Goal: Navigation & Orientation: Find specific page/section

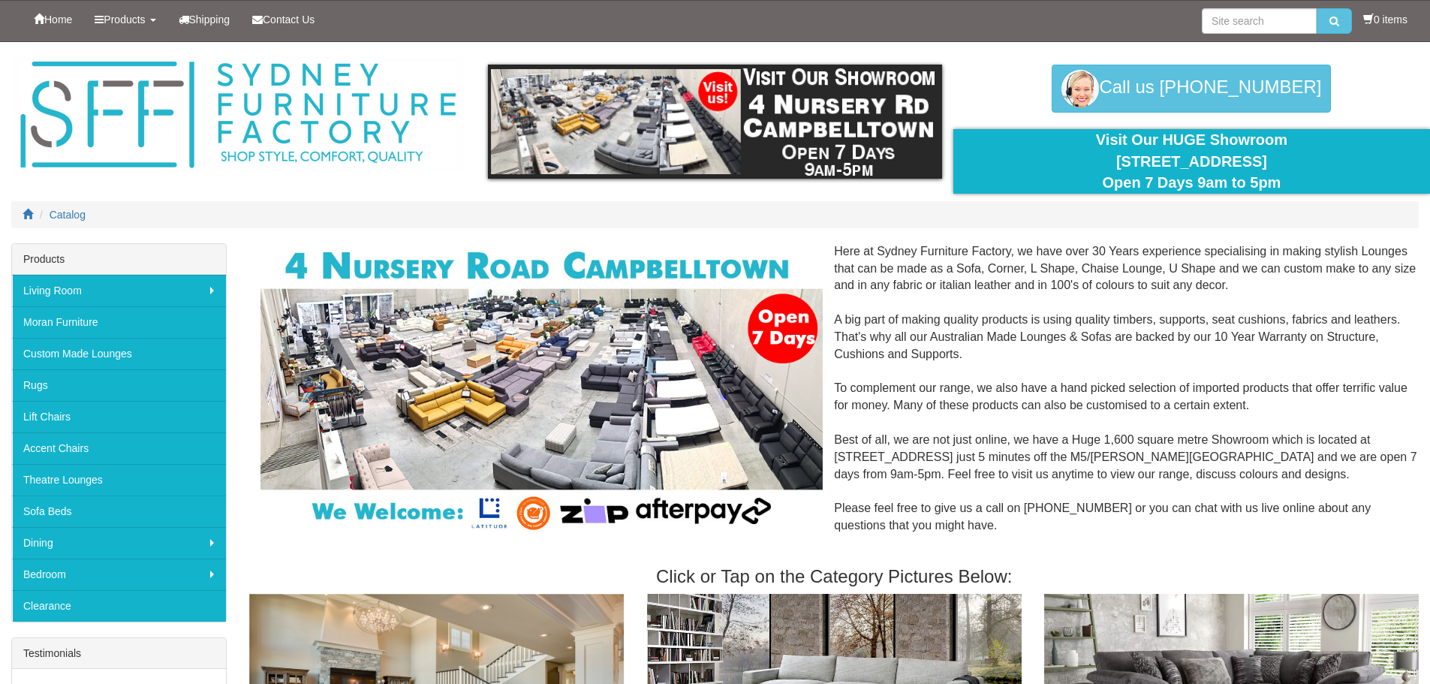
scroll to position [1171, 0]
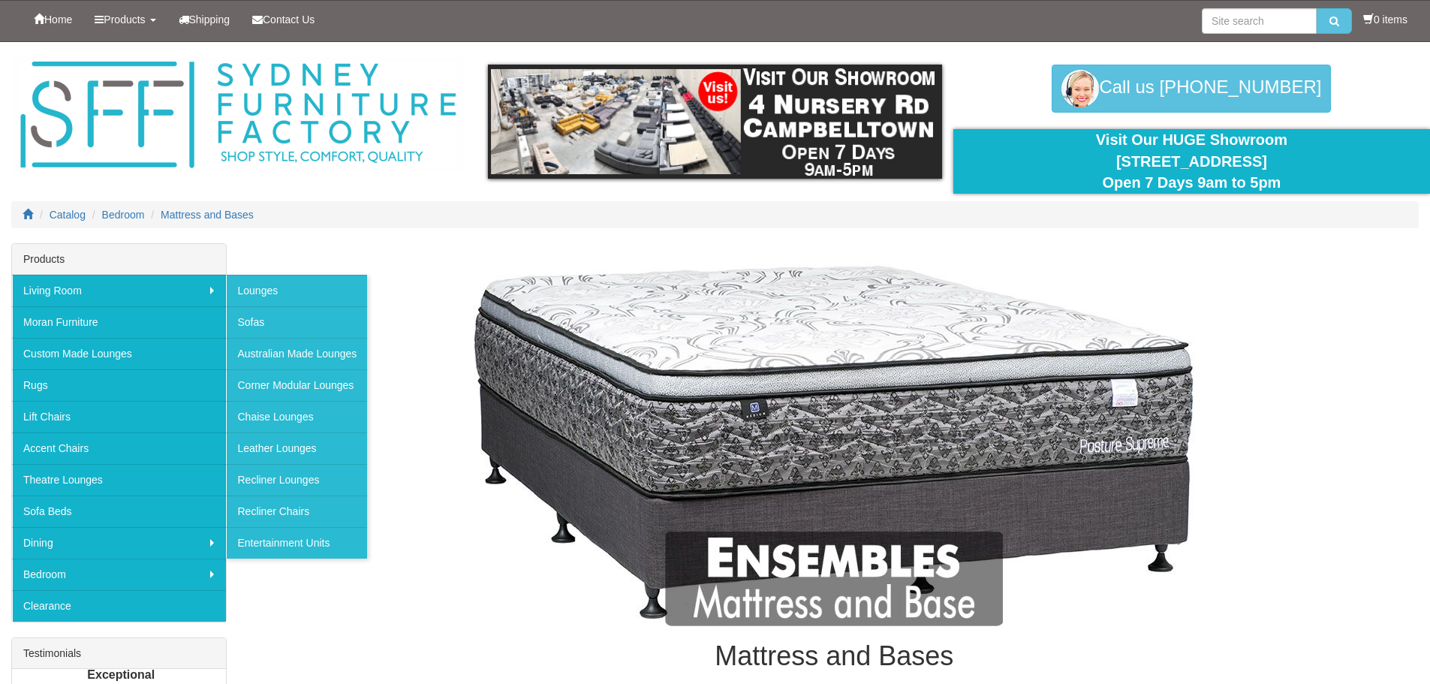
click at [57, 252] on div "Products" at bounding box center [119, 259] width 214 height 31
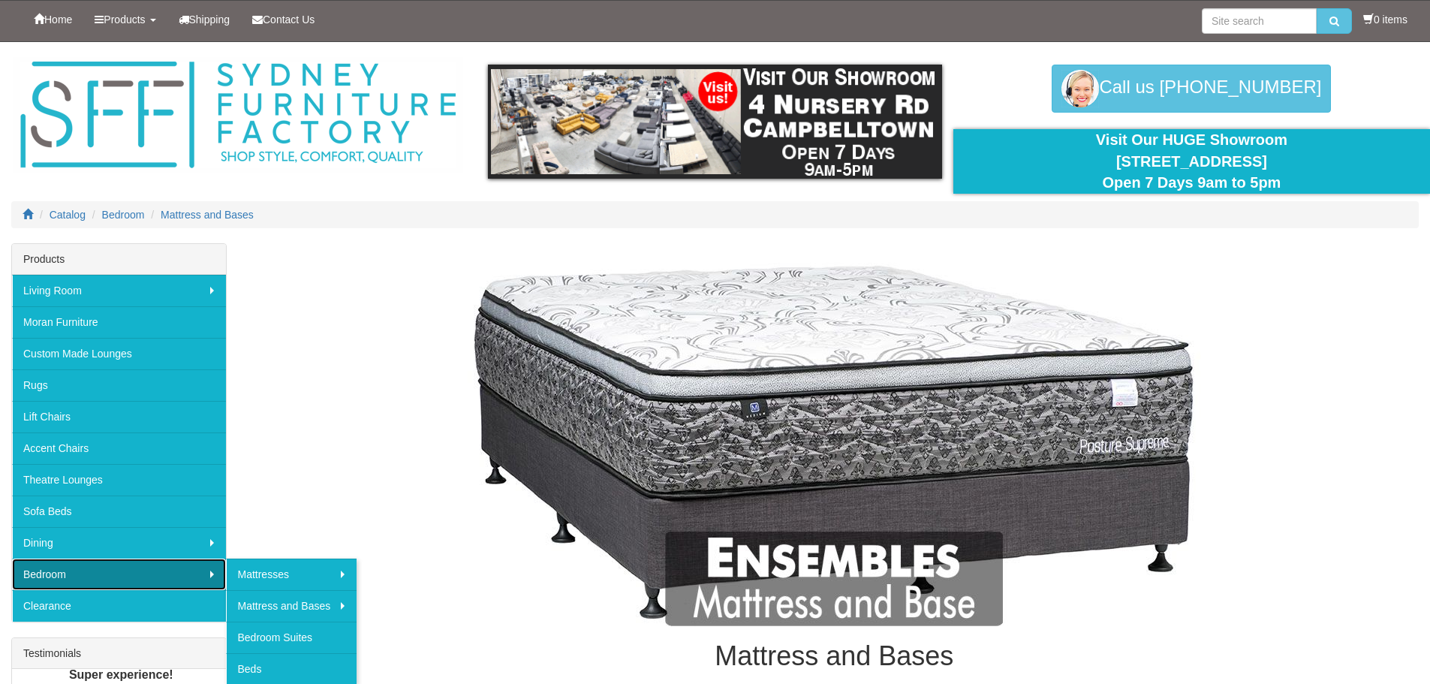
click at [62, 570] on link "Bedroom" at bounding box center [119, 574] width 214 height 32
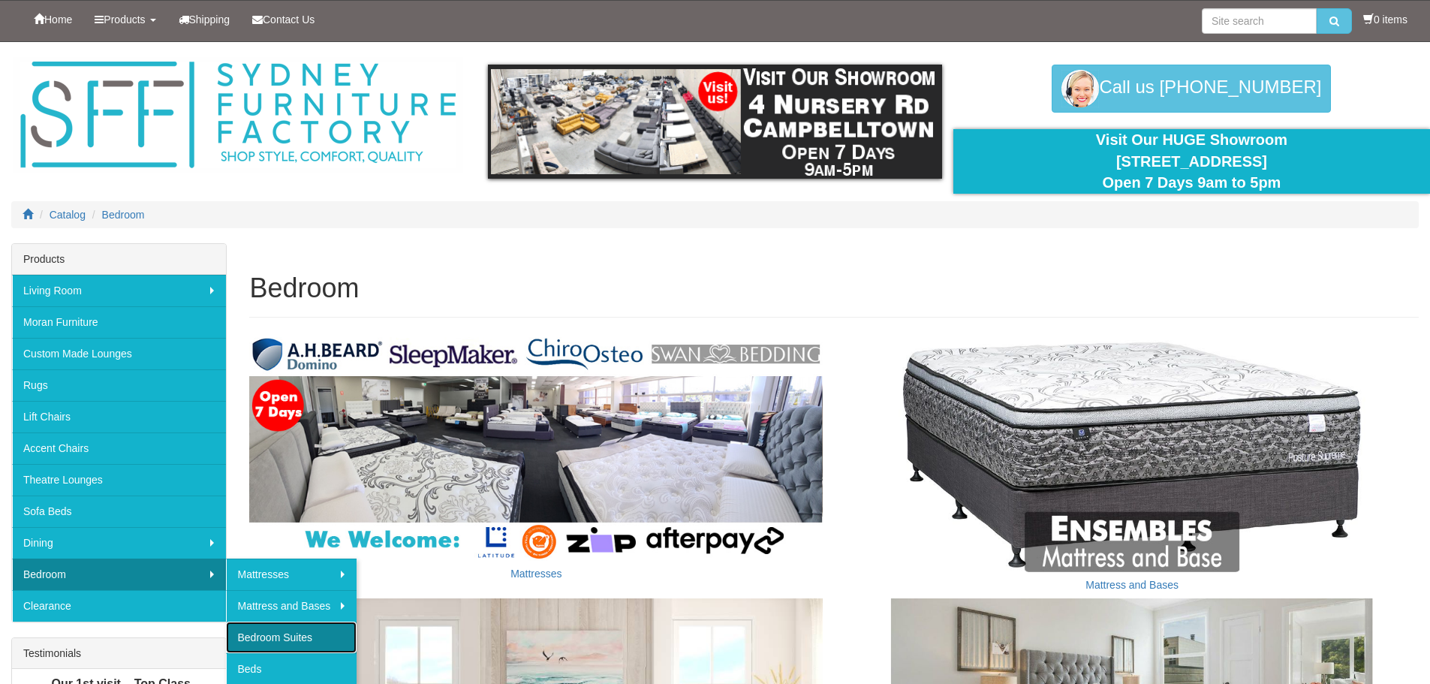
click at [299, 641] on link "Bedroom Suites" at bounding box center [291, 637] width 131 height 32
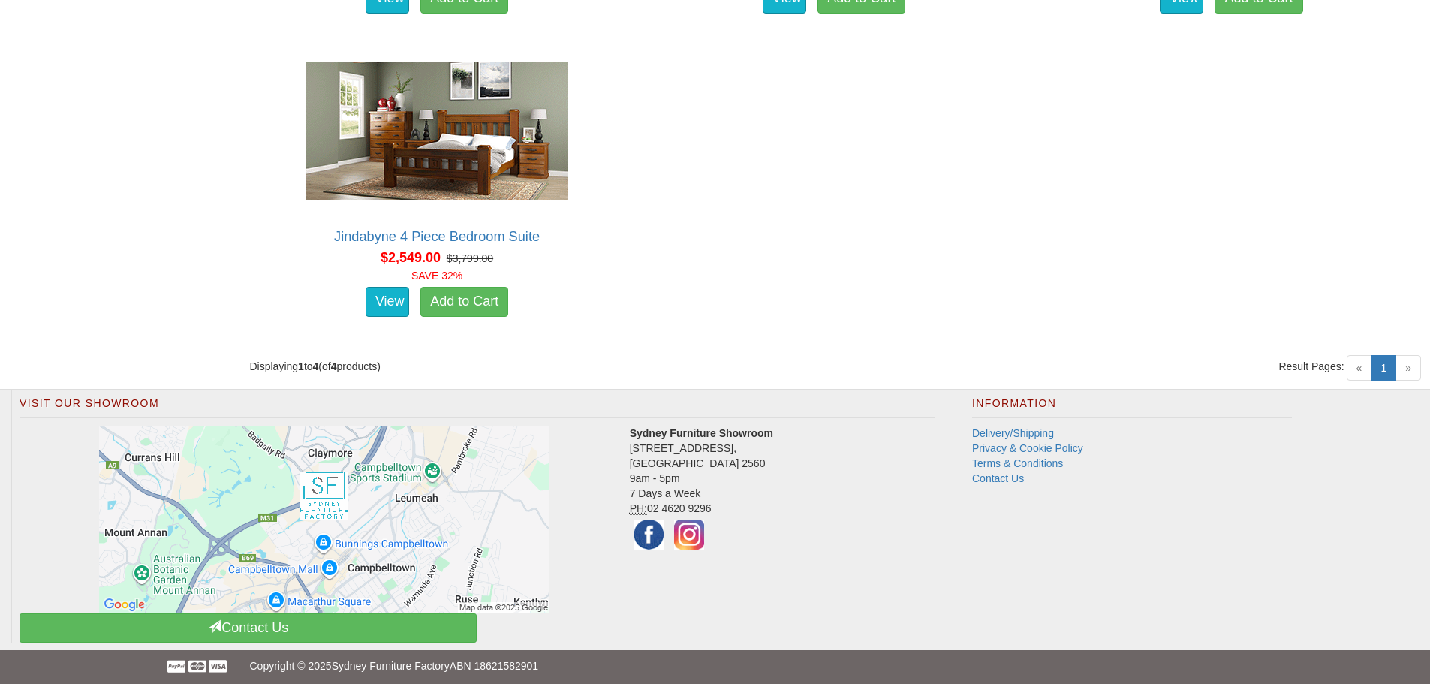
scroll to position [1036, 0]
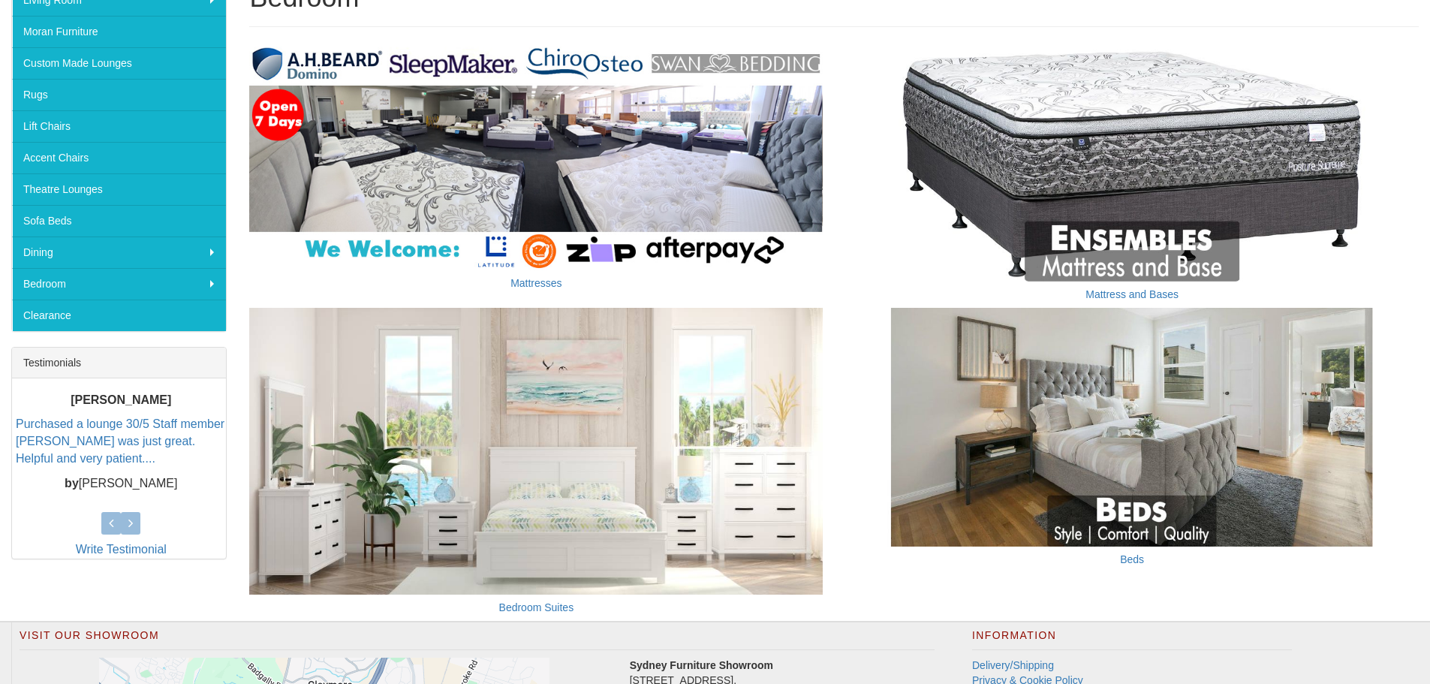
scroll to position [320, 0]
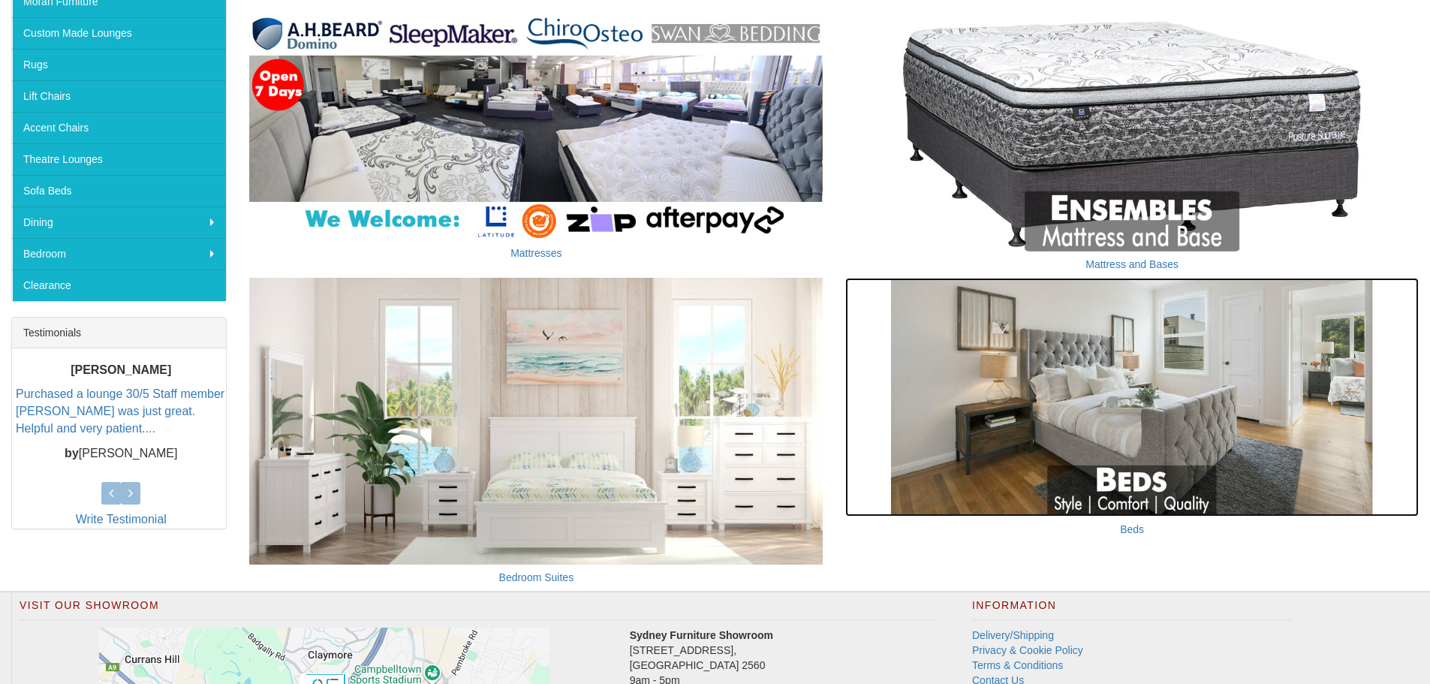
click at [1251, 484] on img at bounding box center [1131, 397] width 573 height 239
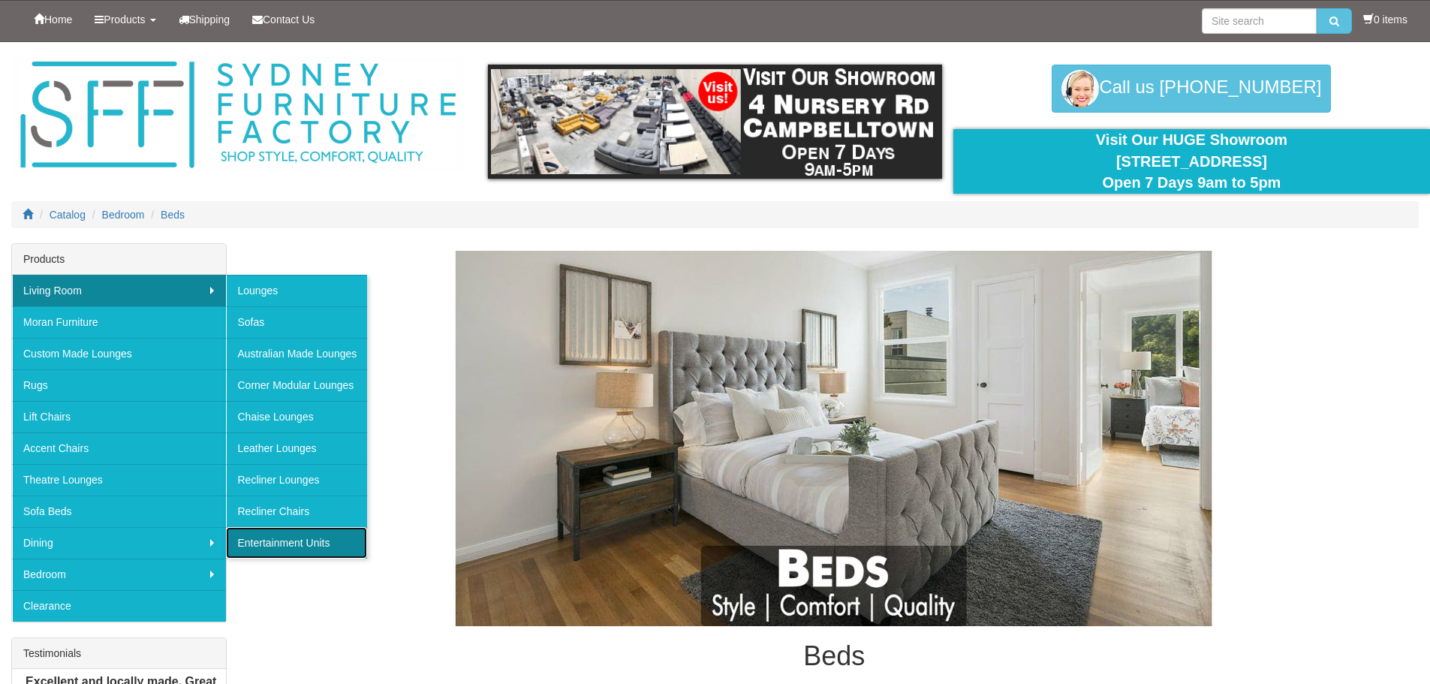
click at [269, 546] on link "Entertainment Units" at bounding box center [296, 543] width 141 height 32
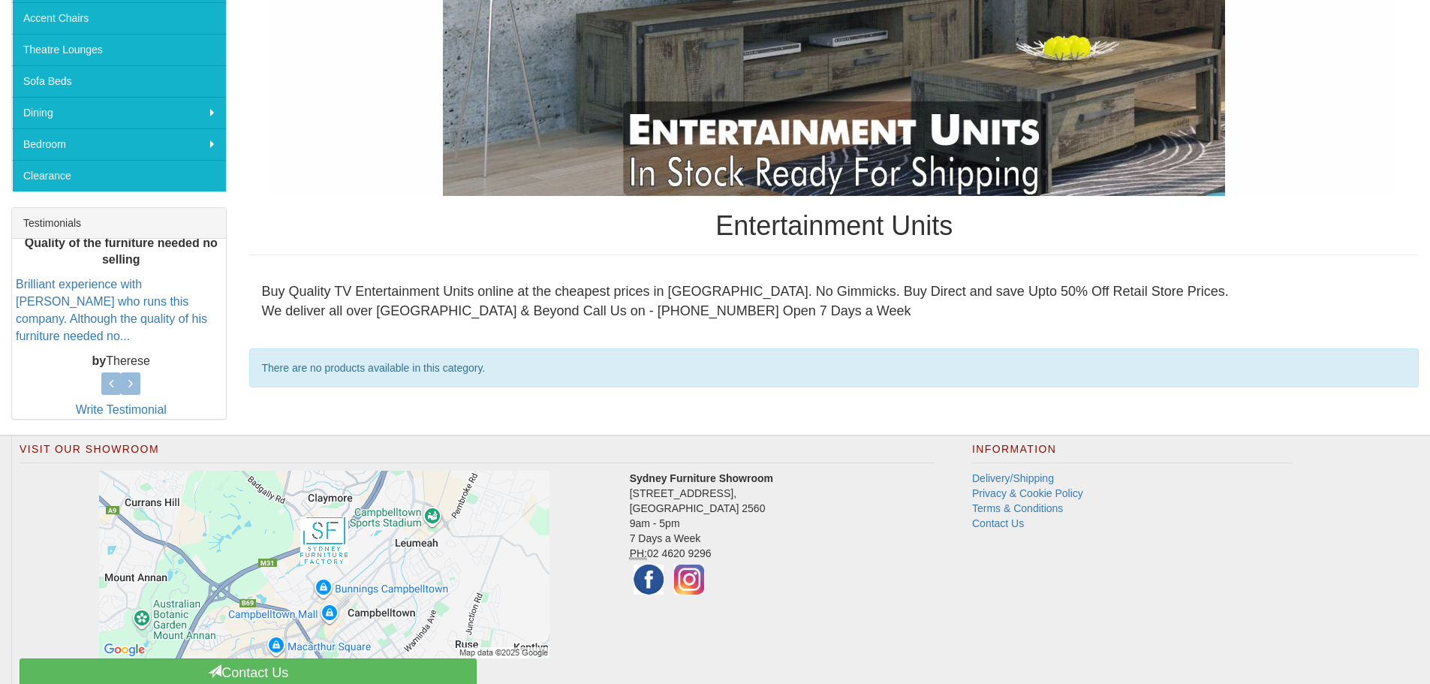
scroll to position [480, 0]
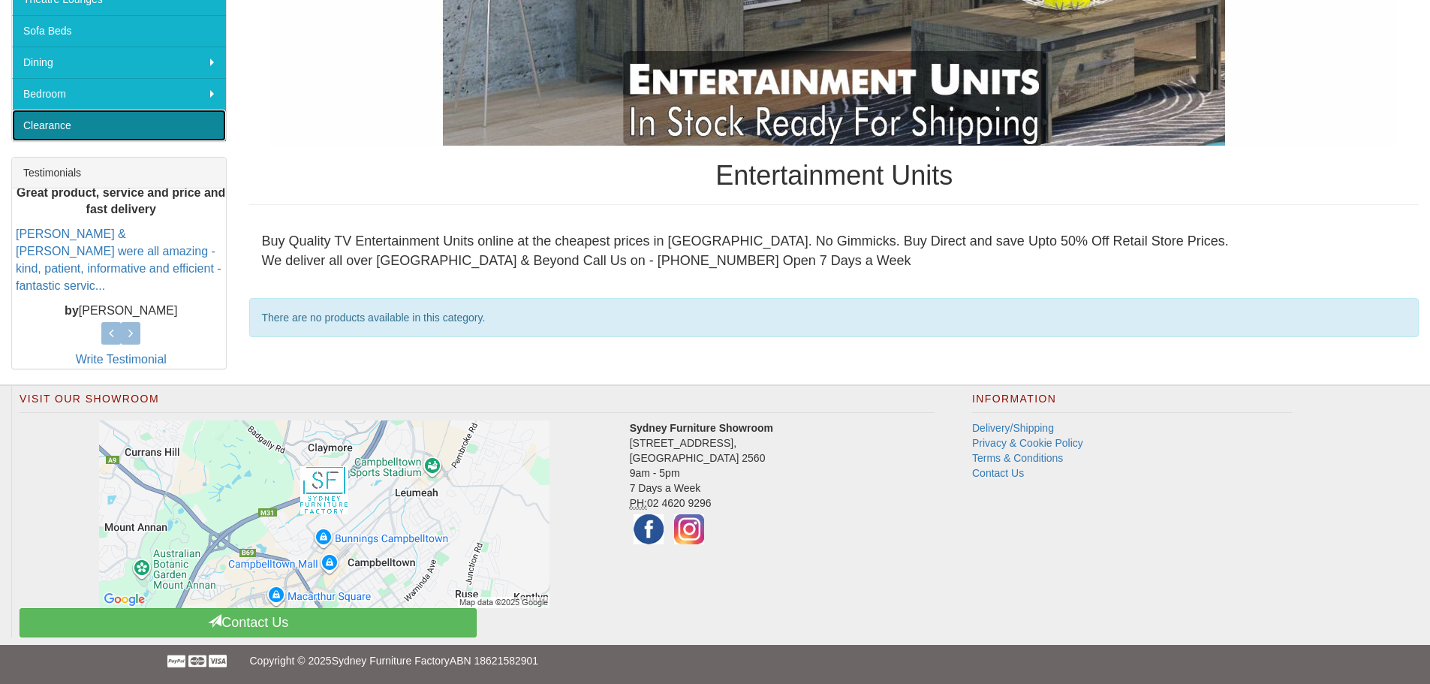
click at [144, 129] on link "Clearance" at bounding box center [119, 126] width 214 height 32
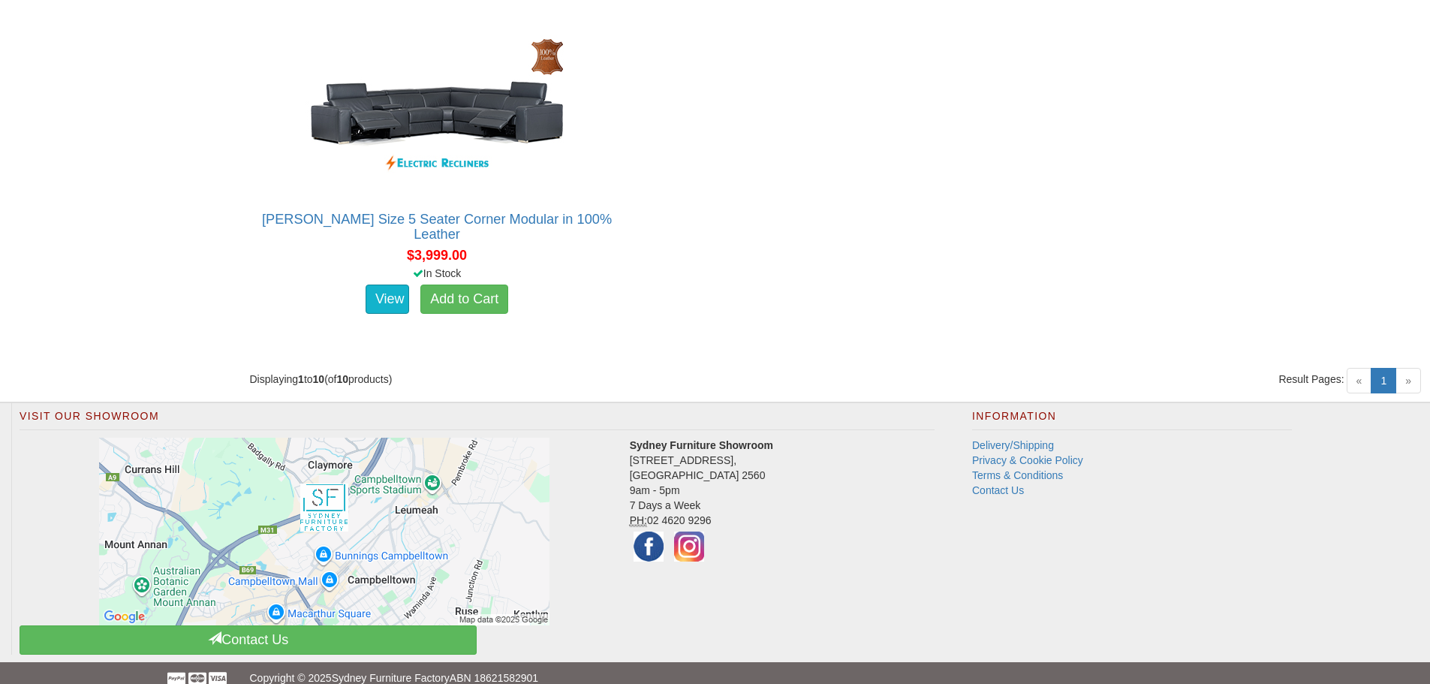
scroll to position [1638, 0]
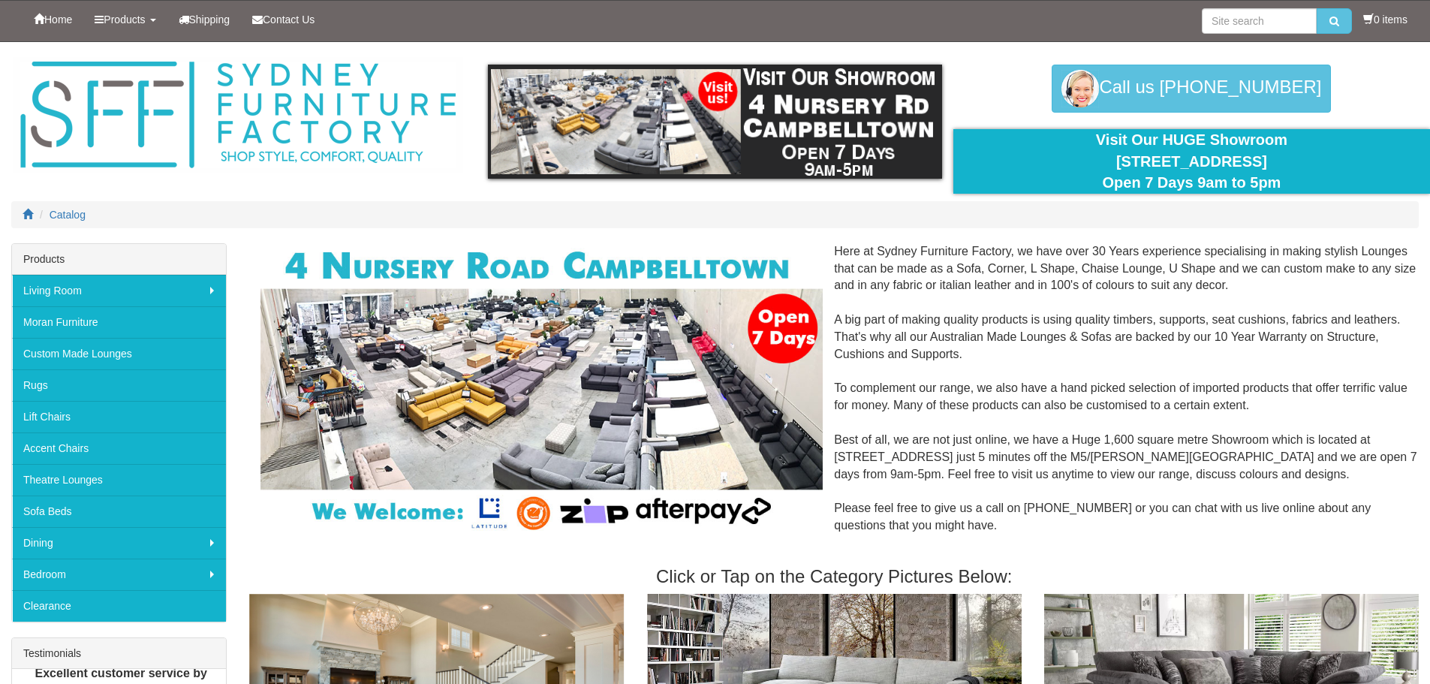
scroll to position [1171, 0]
